Goal: Book appointment/travel/reservation

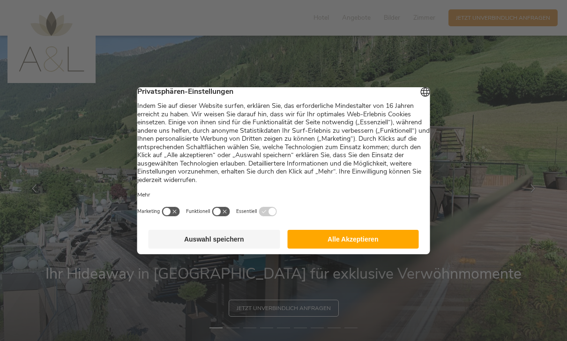
click at [353, 243] on button "Alle Akzeptieren" at bounding box center [353, 239] width 132 height 19
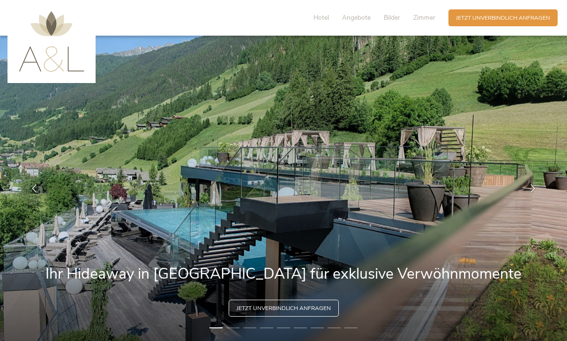
click at [356, 16] on span "Angebote" at bounding box center [356, 17] width 29 height 9
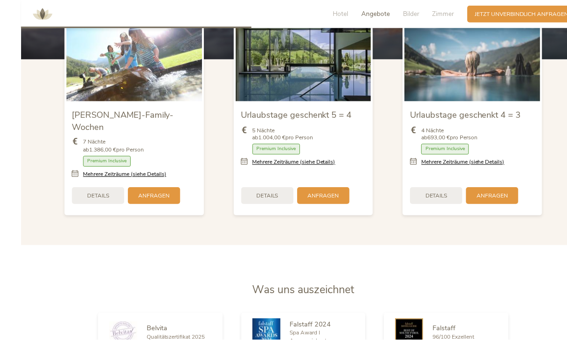
scroll to position [953, 0]
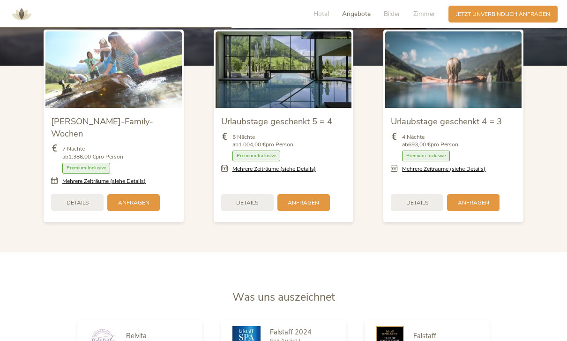
click at [69, 207] on span "Details" at bounding box center [78, 203] width 22 height 8
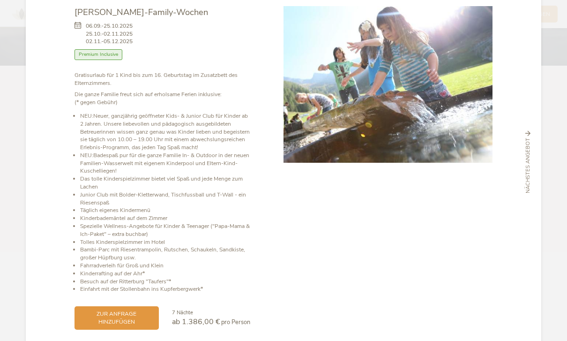
scroll to position [46, 0]
click at [98, 320] on span "zur Anfrage hinzufügen" at bounding box center [116, 318] width 69 height 16
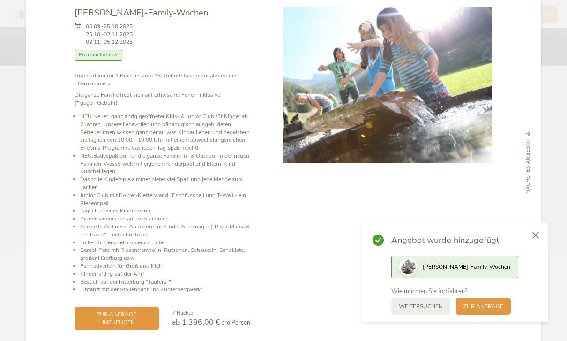
click at [489, 310] on span "zur Anfrage" at bounding box center [484, 306] width 40 height 8
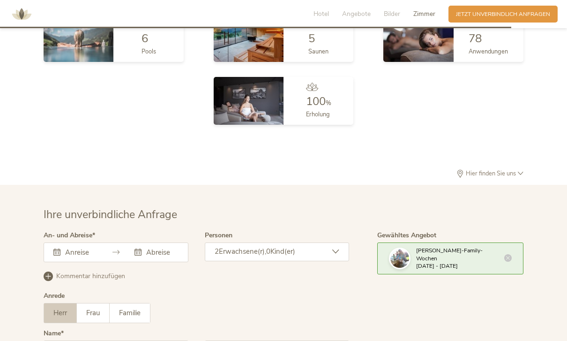
scroll to position [2334, 0]
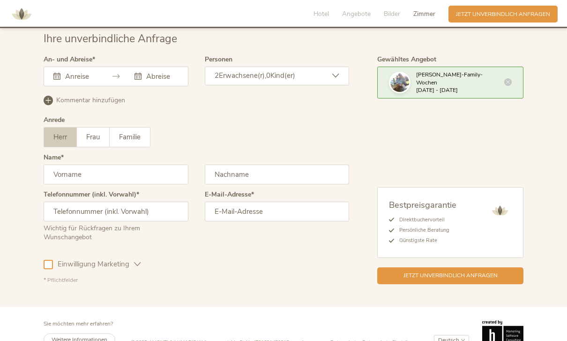
click at [93, 142] on span "Frau" at bounding box center [93, 136] width 14 height 9
click at [72, 184] on input "text" at bounding box center [116, 175] width 145 height 20
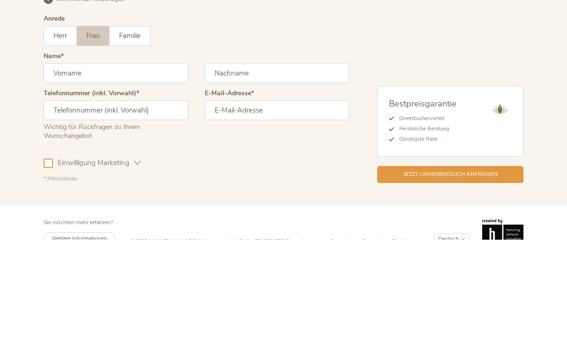
click at [67, 128] on label "Herr" at bounding box center [60, 137] width 33 height 19
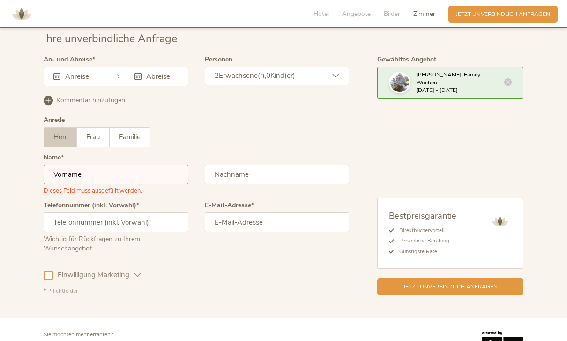
click at [78, 183] on input "text" at bounding box center [116, 175] width 145 height 20
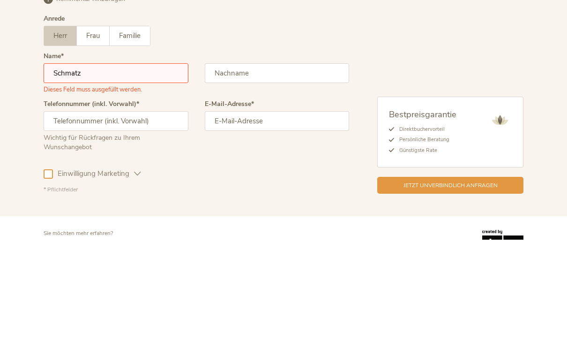
type input "Schmatz"
click at [21, 138] on div "Ihre unverbindliche Anfrage An- und Abreise September 2025 Mo Di Mi Do Fr Sa So…" at bounding box center [283, 163] width 567 height 308
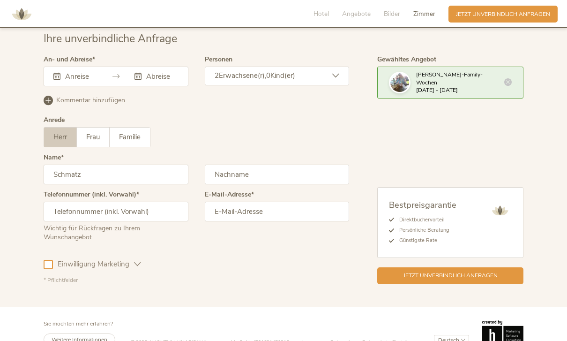
click at [63, 221] on input "text" at bounding box center [116, 212] width 145 height 20
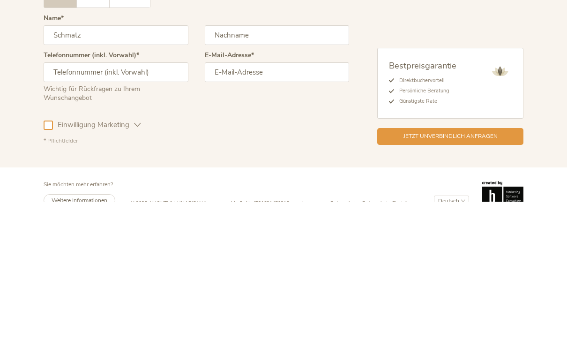
type input "1601227858"
click at [22, 120] on div "Ihre unverbindliche Anfrage An- und Abreise September 2025 Mo Di Mi Do Fr Sa So…" at bounding box center [283, 157] width 567 height 297
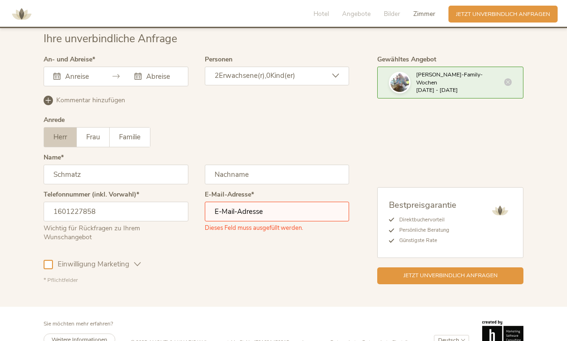
click at [225, 184] on input "text" at bounding box center [277, 175] width 145 height 20
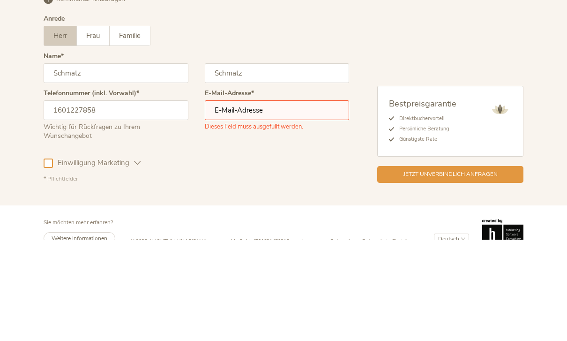
type input "Schmatz"
click at [95, 165] on input "Schmatz" at bounding box center [116, 175] width 145 height 20
type input "S"
type input "Sascha"
click at [26, 112] on div "Ihre unverbindliche Anfrage An- und Abreise September 2025 Mo Di Mi Do Fr Sa So…" at bounding box center [283, 157] width 567 height 297
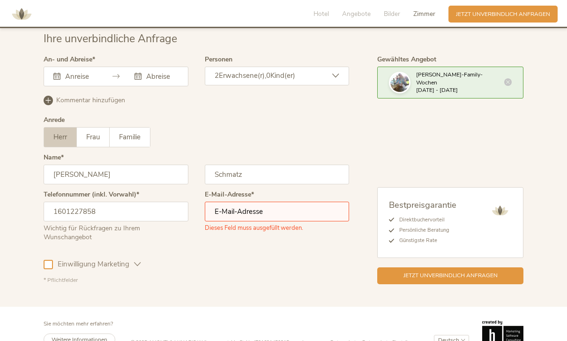
click at [303, 221] on input "email" at bounding box center [277, 212] width 145 height 20
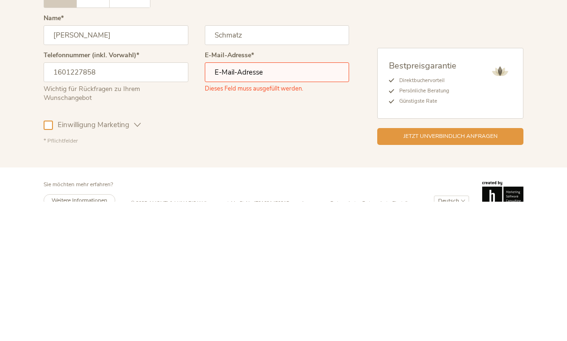
type input "5_jangly_want@icloud.com"
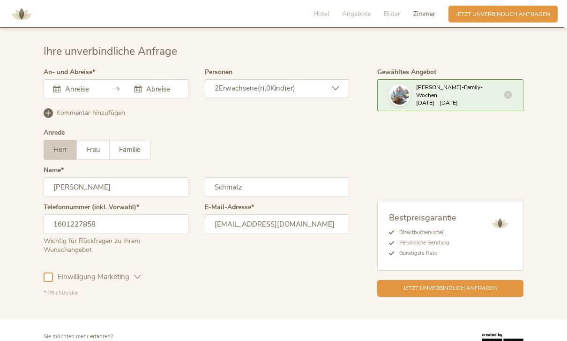
scroll to position [2321, 0]
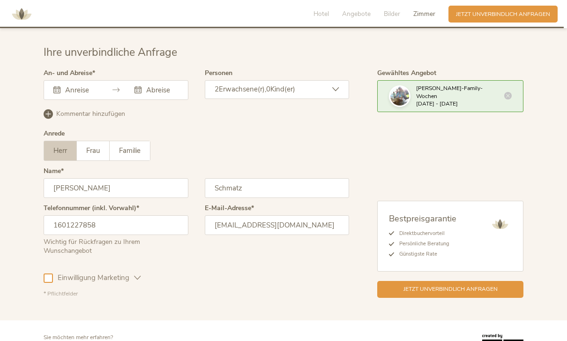
click at [312, 87] on div "Personen 2 Erwachsene(r), 0 Kind(er) Erwachsene(r) 2 Kind(er) 0 Übernehmen" at bounding box center [277, 88] width 145 height 37
click at [326, 99] on div "2 Erwachsene(r), 0 Kind(er)" at bounding box center [277, 89] width 145 height 19
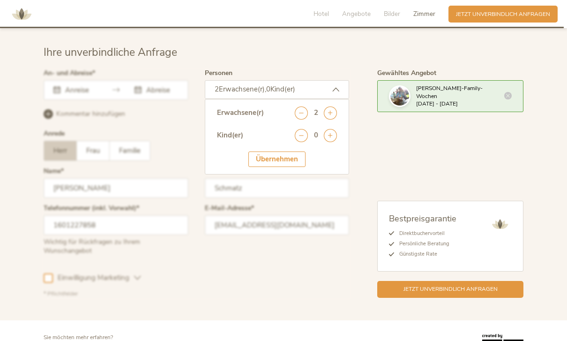
click at [334, 142] on icon at bounding box center [330, 135] width 13 height 13
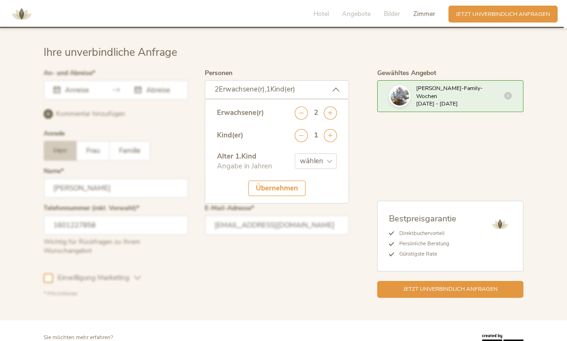
click at [294, 192] on div "Übernehmen" at bounding box center [276, 187] width 57 height 15
click at [323, 169] on select "wählen 0 1 2 3 4 5 6 7 8 9 10 11 12 13 14 15 16 17" at bounding box center [316, 160] width 42 height 15
select select "14"
click at [291, 196] on div "Übernehmen" at bounding box center [276, 187] width 57 height 15
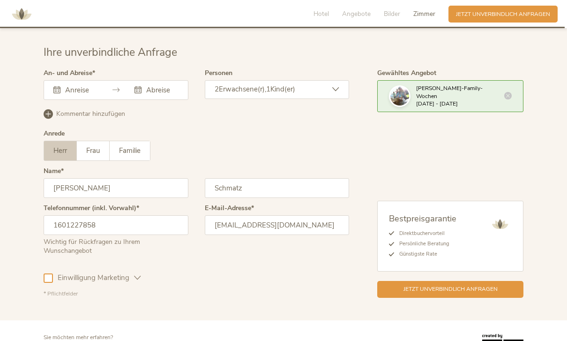
scroll to position [2334, 0]
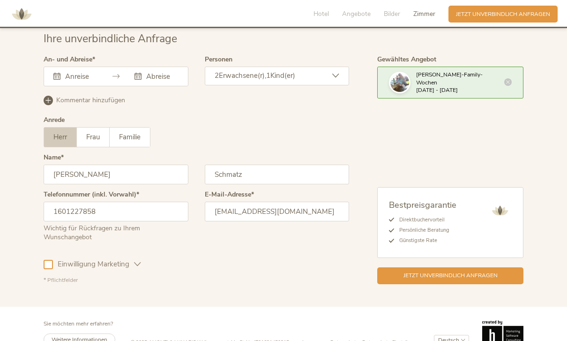
click at [492, 279] on span "Jetzt unverbindlich anfragen" at bounding box center [451, 275] width 94 height 8
click at [81, 80] on div "Dieses Feld muss ausgefüllt werden. Dieses Feld muss ausgefüllt werden." at bounding box center [116, 77] width 145 height 20
click at [80, 81] on input "text" at bounding box center [80, 76] width 34 height 9
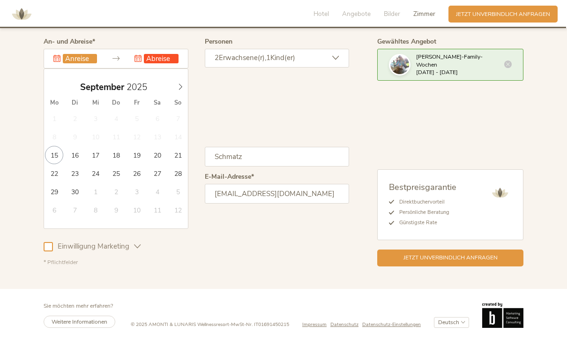
scroll to position [2359, 0]
click at [180, 96] on div "September 2025" at bounding box center [116, 87] width 144 height 18
click at [180, 90] on icon at bounding box center [180, 86] width 7 height 7
click at [182, 90] on icon at bounding box center [180, 86] width 7 height 7
click at [183, 90] on icon at bounding box center [180, 86] width 7 height 7
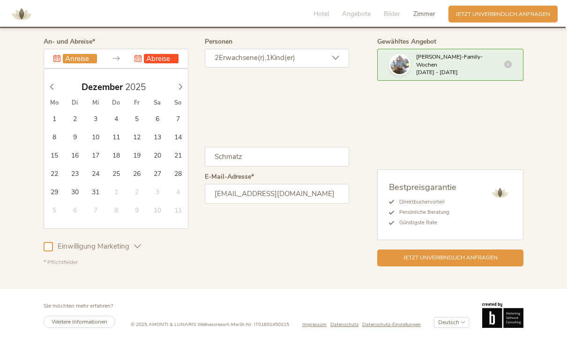
click at [186, 90] on span at bounding box center [181, 84] width 16 height 13
type input "2026"
click at [185, 91] on span at bounding box center [181, 84] width 16 height 13
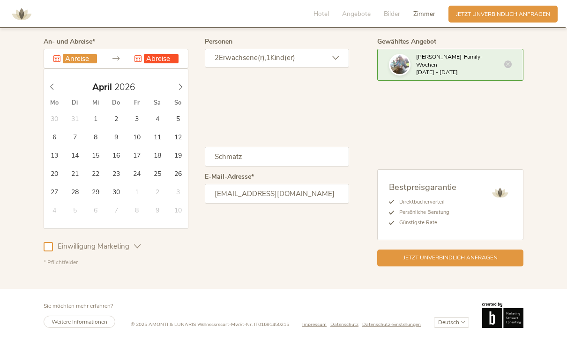
click at [184, 91] on span at bounding box center [181, 84] width 16 height 13
click at [185, 91] on span at bounding box center [181, 84] width 16 height 13
click at [187, 91] on span at bounding box center [181, 84] width 16 height 13
click at [413, 24] on div "Hotel Angebote Bilder Zimmer Anfragen Jetzt unverbindlich anfragen" at bounding box center [430, 14] width 257 height 21
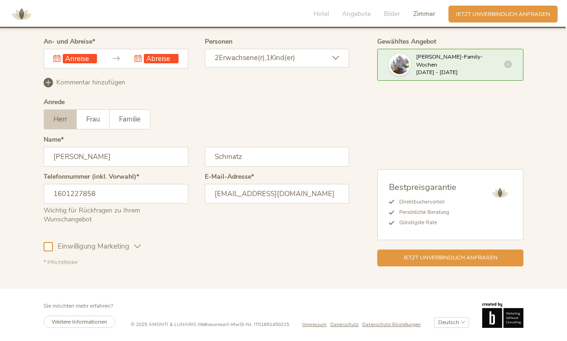
click at [173, 60] on input "text" at bounding box center [161, 58] width 34 height 9
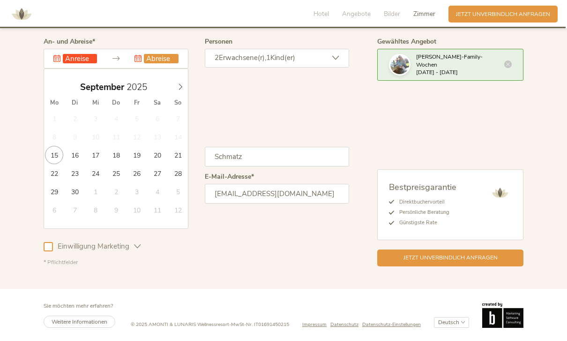
click at [181, 86] on span at bounding box center [181, 84] width 16 height 13
click at [180, 88] on span at bounding box center [181, 84] width 16 height 13
click at [181, 96] on div "November 2025" at bounding box center [116, 87] width 144 height 18
click at [183, 90] on icon at bounding box center [180, 86] width 7 height 7
click at [185, 87] on span at bounding box center [181, 84] width 16 height 13
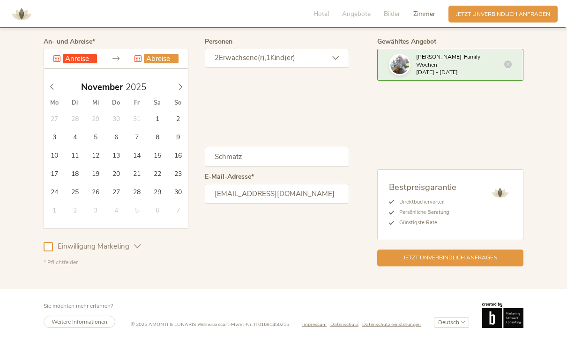
type input "2026"
click at [184, 85] on span at bounding box center [181, 84] width 16 height 13
click at [184, 86] on span at bounding box center [181, 84] width 16 height 13
click at [187, 91] on span at bounding box center [181, 84] width 16 height 13
click at [188, 91] on span at bounding box center [181, 84] width 16 height 13
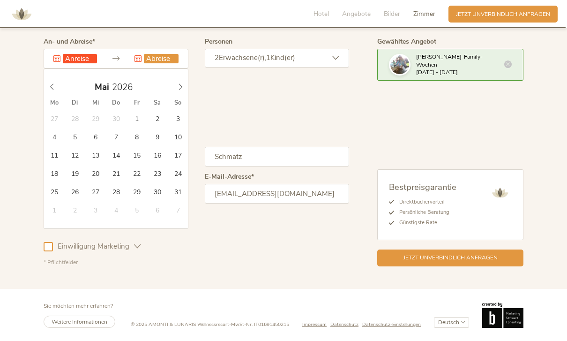
click at [180, 96] on div "Mai 2026" at bounding box center [116, 87] width 144 height 18
click at [180, 90] on icon at bounding box center [180, 87] width 3 height 6
click at [174, 91] on span at bounding box center [181, 84] width 16 height 13
click at [176, 91] on span at bounding box center [181, 84] width 16 height 13
type input "01.08.2026"
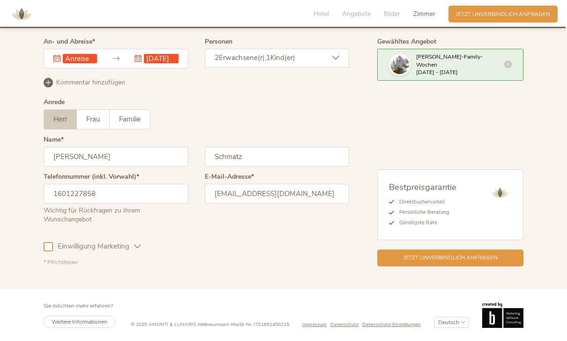
click at [72, 60] on input "text" at bounding box center [80, 58] width 34 height 9
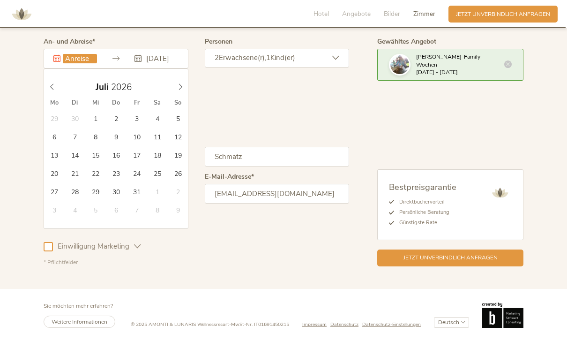
click at [178, 89] on icon at bounding box center [180, 86] width 7 height 7
type input "01.08.2026"
click at [164, 61] on input "text" at bounding box center [161, 58] width 34 height 9
type input "08.08.2026"
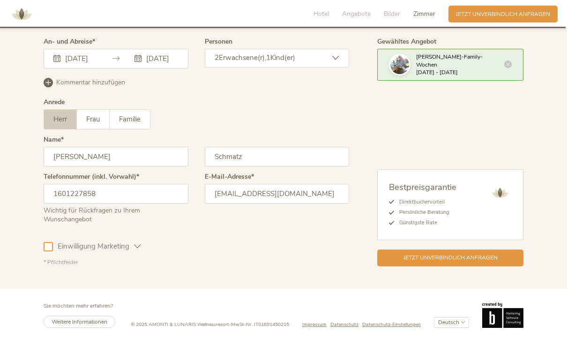
scroll to position [2364, 0]
click at [406, 261] on span "Jetzt unverbindlich anfragen" at bounding box center [451, 258] width 94 height 8
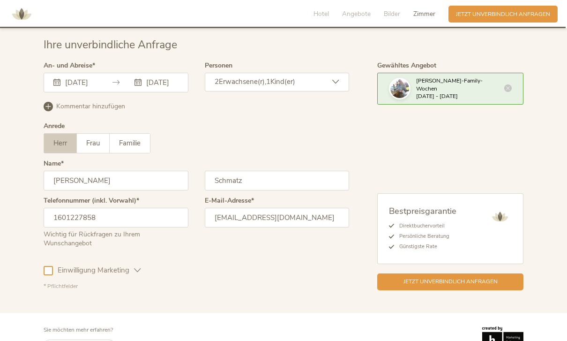
scroll to position [2334, 0]
